Goal: Understand process/instructions: Learn about a topic

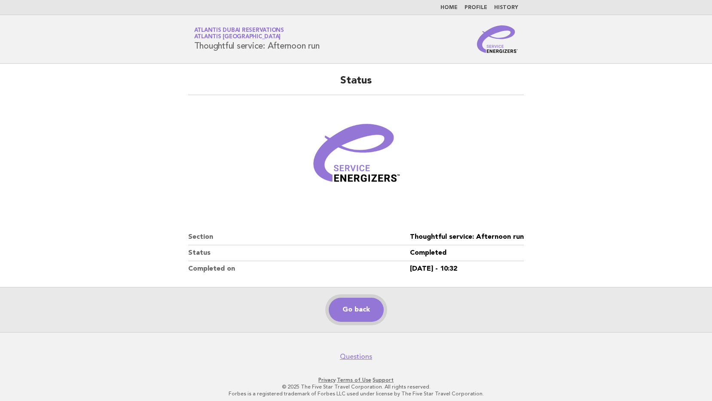
drag, startPoint x: 0, startPoint y: 0, endPoint x: 372, endPoint y: 309, distance: 483.3
click at [372, 309] on link "Go back" at bounding box center [356, 310] width 55 height 24
click at [438, 236] on dd "Thoughtful service: Afternoon run" at bounding box center [467, 237] width 114 height 16
click at [352, 307] on link "Go back" at bounding box center [356, 310] width 55 height 24
click at [535, 40] on header "Service Energizers Atlantis [GEOGRAPHIC_DATA] Reservations Atlantis [GEOGRAPHIC…" at bounding box center [356, 39] width 712 height 49
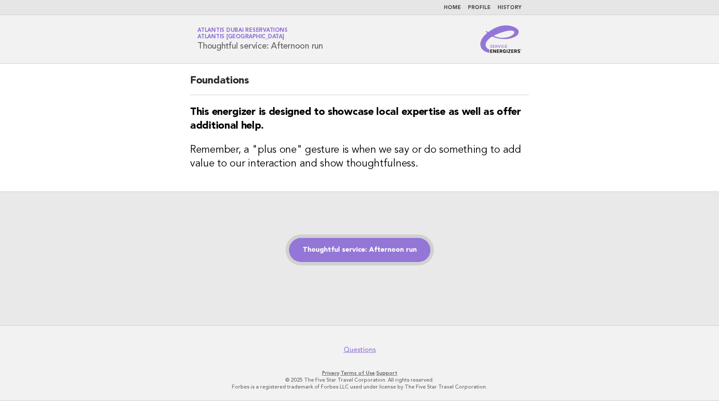
click at [297, 252] on link "Thoughtful service: Afternoon run" at bounding box center [359, 250] width 141 height 24
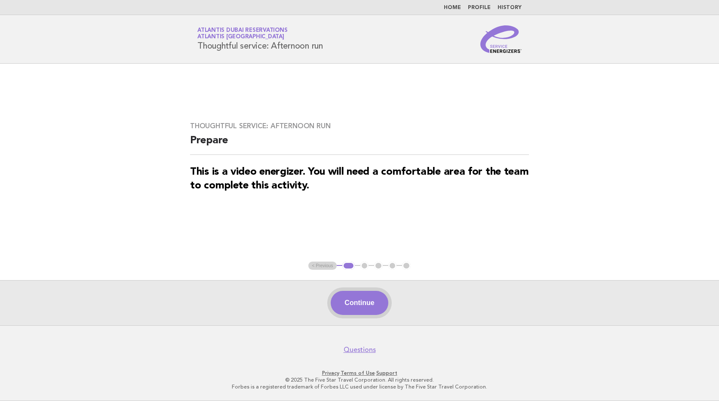
click at [367, 312] on button "Continue" at bounding box center [359, 303] width 57 height 24
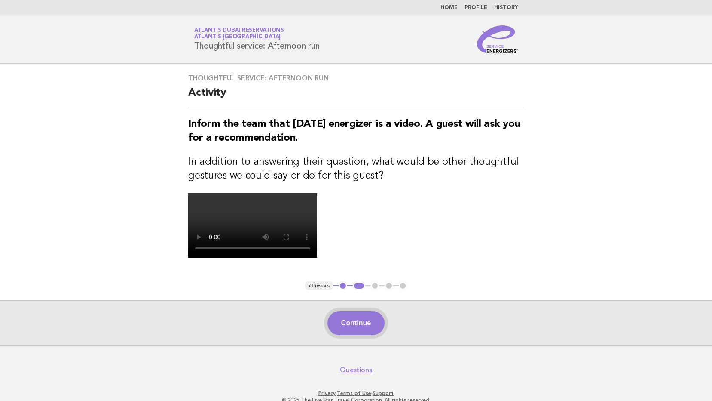
click at [359, 325] on main "Thoughtful service: Afternoon run Activity Inform the team that today's energiz…" at bounding box center [356, 205] width 712 height 282
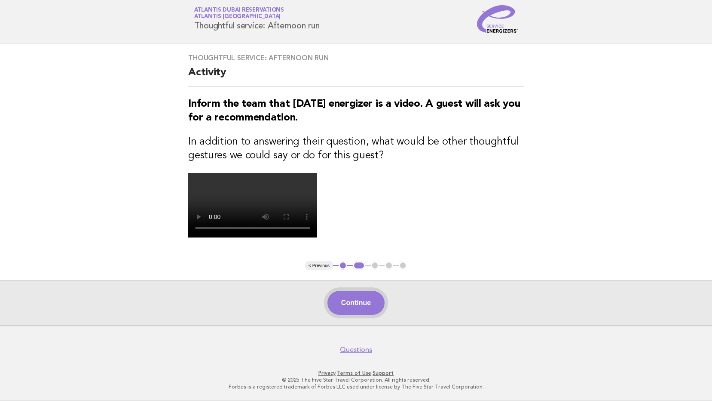
click at [365, 315] on button "Continue" at bounding box center [356, 303] width 57 height 24
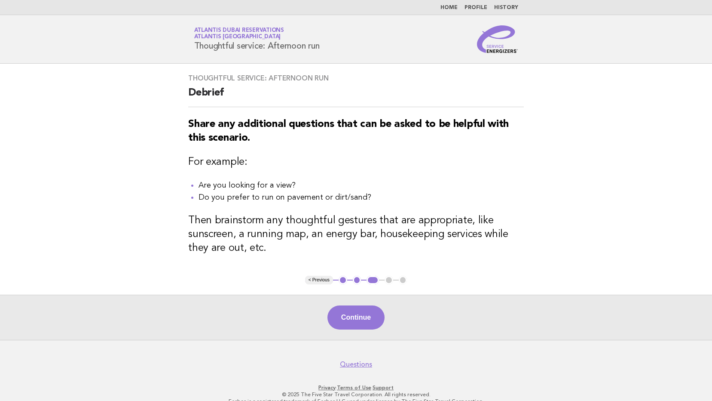
click at [365, 318] on button "Continue" at bounding box center [356, 317] width 57 height 24
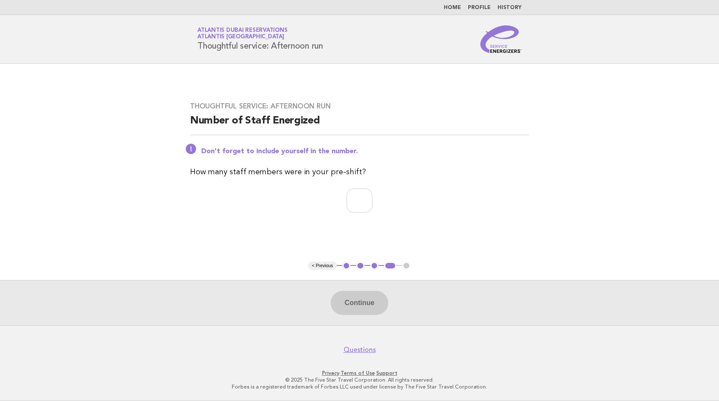
click at [359, 296] on div "Continue" at bounding box center [359, 302] width 719 height 45
click at [354, 189] on input "number" at bounding box center [360, 200] width 26 height 24
type input "*"
click at [360, 296] on button "Continue" at bounding box center [359, 303] width 57 height 24
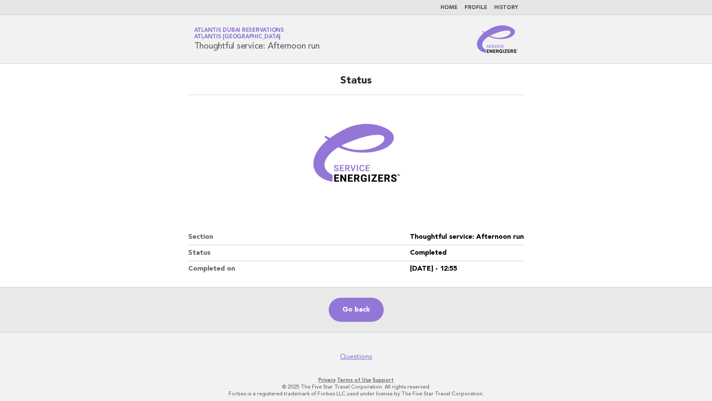
click at [638, 192] on main "Status Section Thoughtful service: Afternoon run Status Completed Completed on …" at bounding box center [356, 198] width 712 height 268
click at [492, 270] on dd "14/Oct/2025 - 12:55" at bounding box center [467, 268] width 114 height 15
click at [136, 185] on main "Status Section Thoughtful service: Afternoon run Status Completed Completed on …" at bounding box center [356, 198] width 712 height 268
drag, startPoint x: 196, startPoint y: 49, endPoint x: 264, endPoint y: 54, distance: 68.1
click at [264, 54] on header "Service Energizers Atlantis [GEOGRAPHIC_DATA] Reservations Atlantis [GEOGRAPHIC…" at bounding box center [356, 39] width 712 height 49
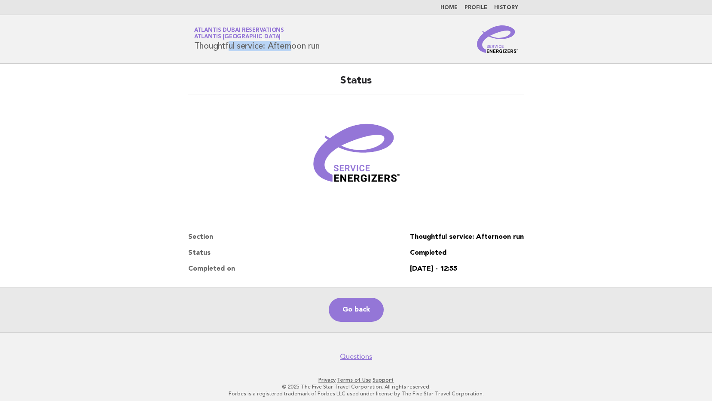
copy h1 "Thoughtful service"
click at [201, 52] on div "Service Energizers Atlantis [GEOGRAPHIC_DATA] Reservations Atlantis [GEOGRAPHIC…" at bounding box center [356, 39] width 348 height 28
drag, startPoint x: 192, startPoint y: 51, endPoint x: 346, endPoint y: 58, distance: 154.5
click at [346, 58] on header "Service Energizers Atlantis [GEOGRAPHIC_DATA] Reservations Atlantis [GEOGRAPHIC…" at bounding box center [356, 39] width 712 height 49
copy h1 "Thoughtful service: Afternoon run"
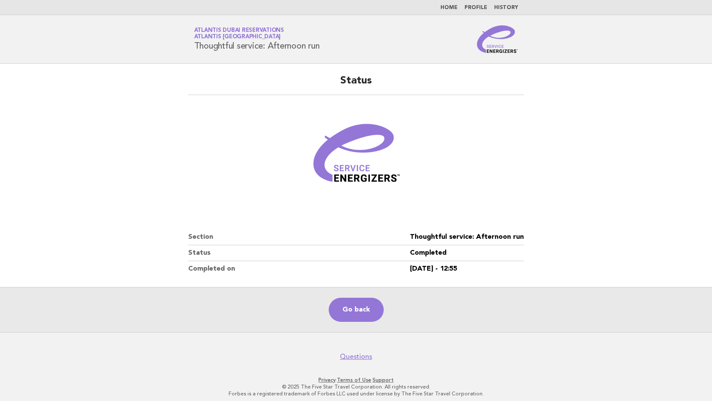
click at [314, 102] on div "Status Section Thoughtful service: Afternoon run Status Completed Completed on …" at bounding box center [356, 175] width 356 height 223
